Goal: Information Seeking & Learning: Learn about a topic

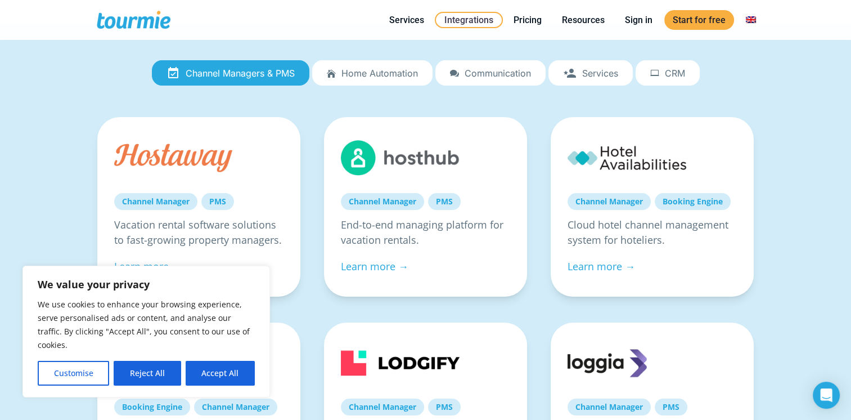
scroll to position [113, 0]
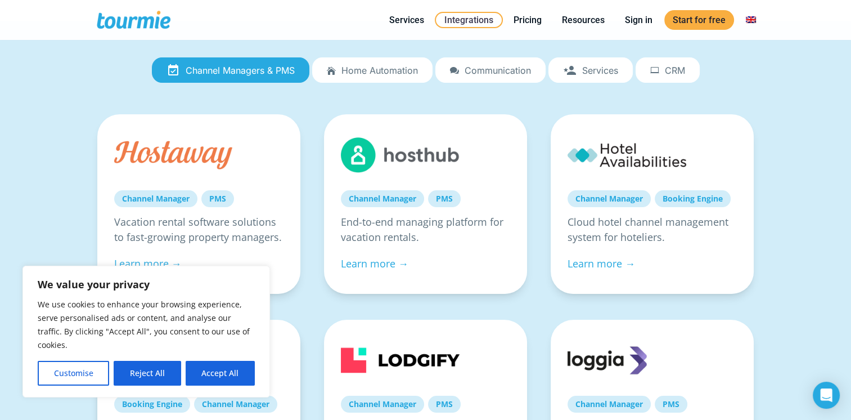
click at [154, 371] on button "Reject All" at bounding box center [147, 373] width 67 height 25
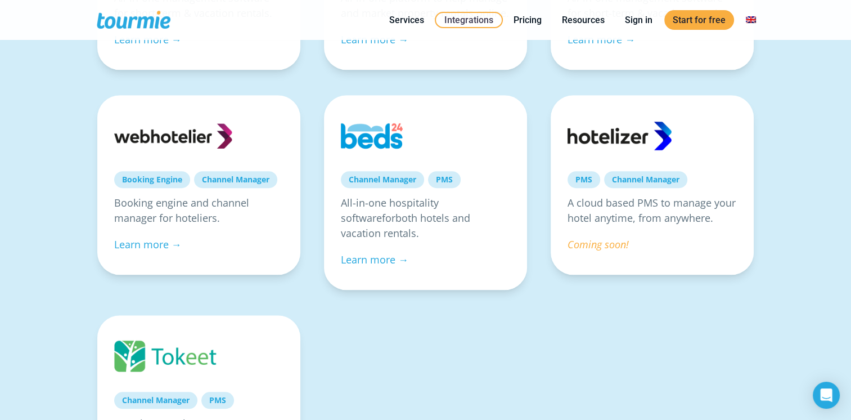
scroll to position [745, 0]
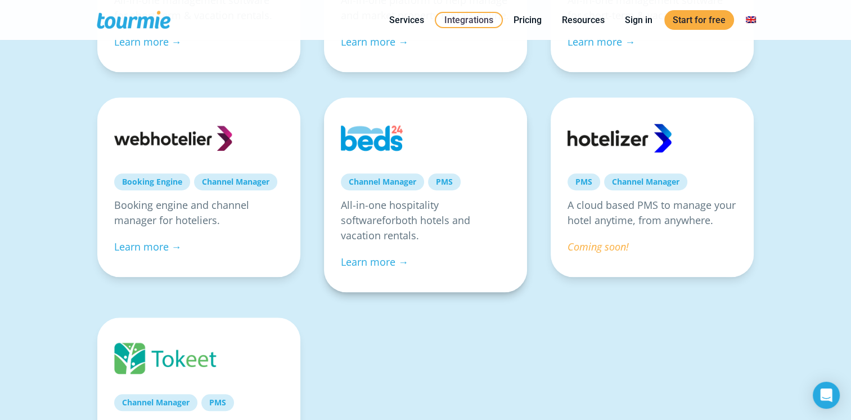
click at [380, 131] on link at bounding box center [400, 137] width 119 height 47
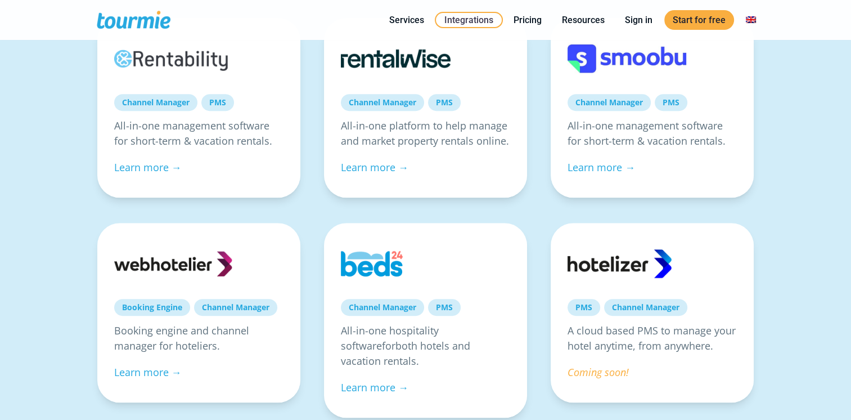
scroll to position [745, 0]
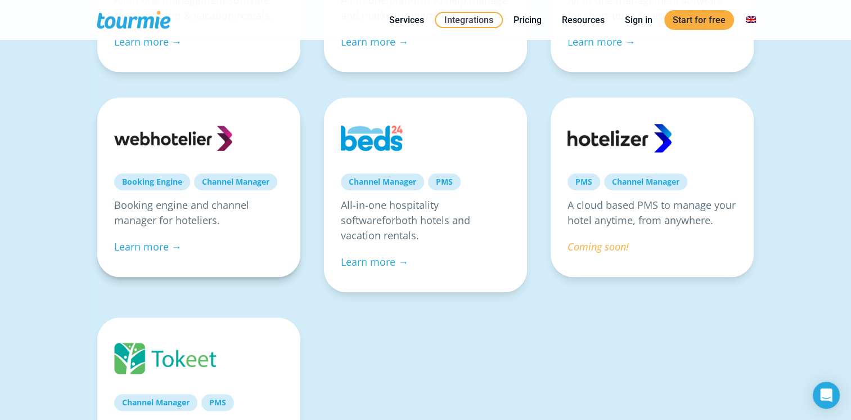
click at [214, 133] on link at bounding box center [173, 137] width 119 height 47
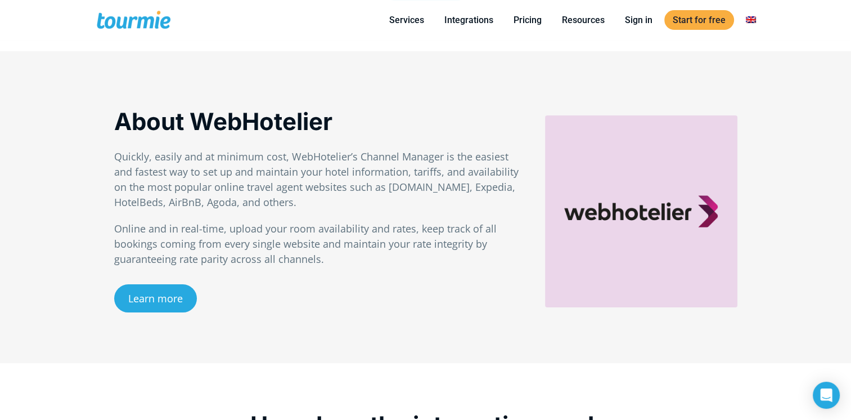
scroll to position [171, 0]
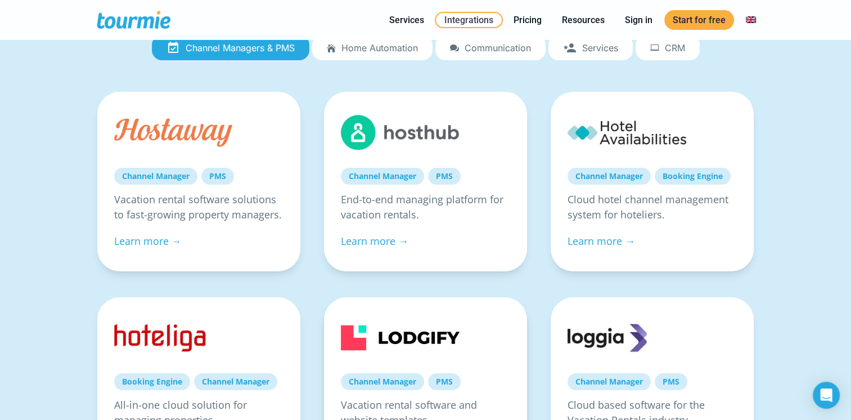
scroll to position [142, 0]
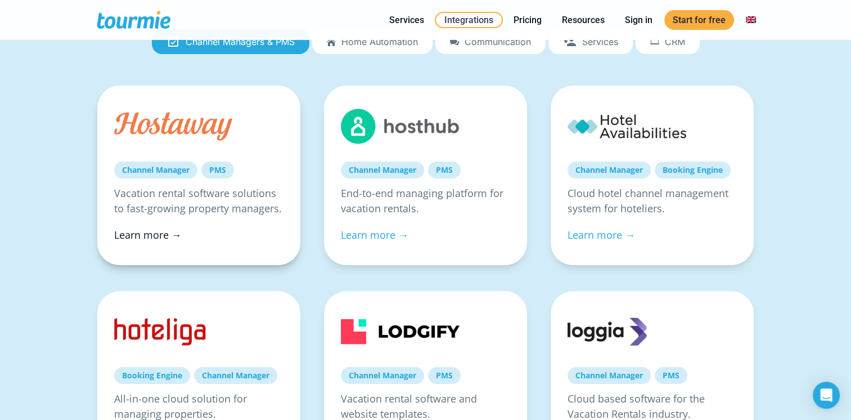
click at [159, 231] on link "Learn more →" at bounding box center [148, 235] width 68 height 14
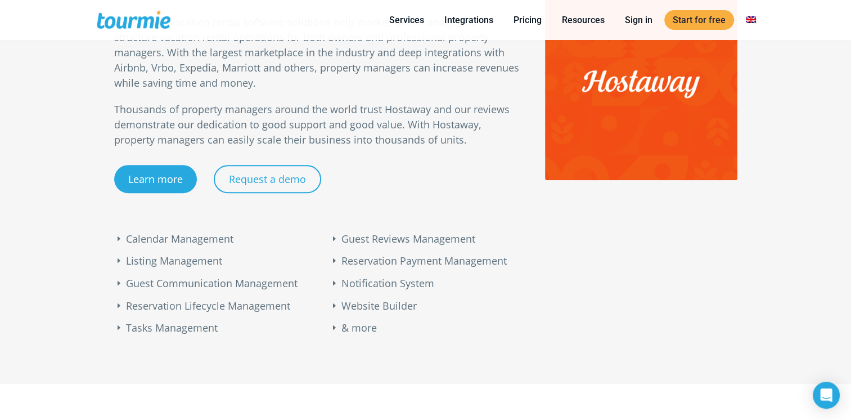
scroll to position [599, 0]
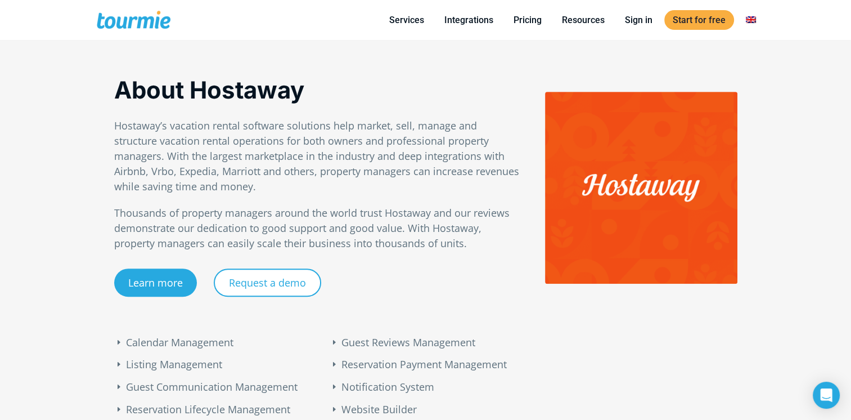
click at [284, 280] on link "Request a demo" at bounding box center [267, 282] width 107 height 28
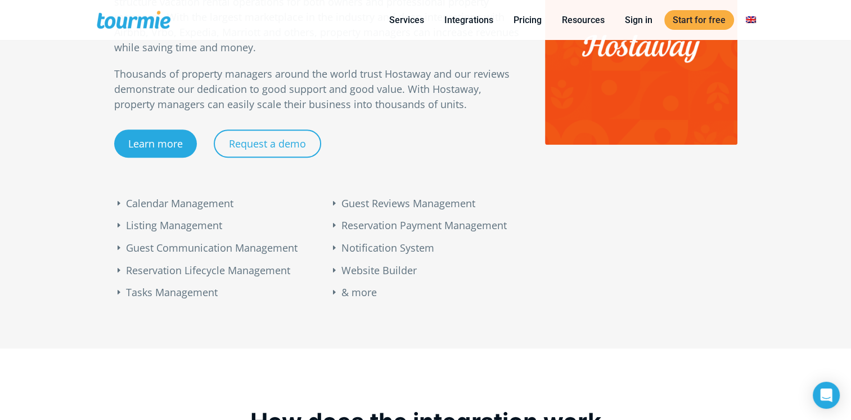
scroll to position [707, 0]
